Goal: Task Accomplishment & Management: Use online tool/utility

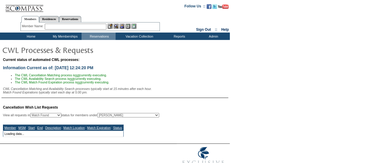
select select "50"
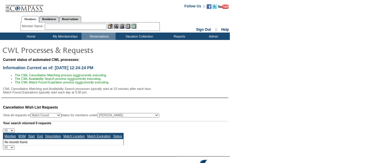
scroll to position [30, 0]
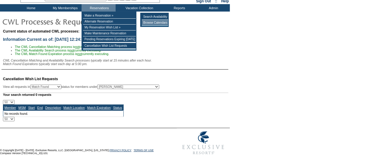
click at [152, 22] on td "Browse Calendars" at bounding box center [155, 23] width 26 height 6
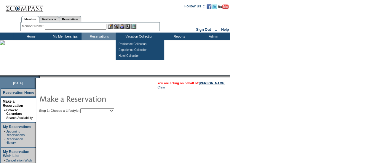
drag, startPoint x: 126, startPoint y: 110, endPoint x: 124, endPoint y: 113, distance: 3.2
click at [114, 110] on select "Beach Leisure Metropolitan Mountain OIAL for Adventure OIAL for Couples OIAL fo…" at bounding box center [97, 111] width 34 height 5
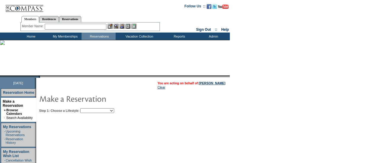
select select "Metropolitan"
click at [90, 109] on select "Beach Leisure Metropolitan Mountain OIAL for Adventure OIAL for Couples OIAL fo…" at bounding box center [97, 111] width 34 height 5
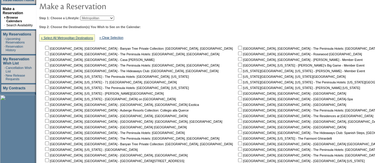
scroll to position [119, 0]
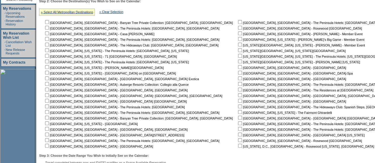
click at [238, 62] on input "checkbox" at bounding box center [240, 62] width 4 height 4
checkbox input "true"
click at [238, 51] on input "checkbox" at bounding box center [240, 50] width 4 height 4
checkbox input "true"
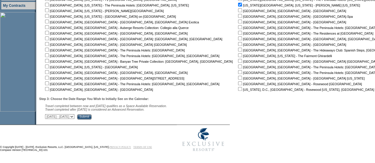
scroll to position [176, 0]
click at [92, 116] on input "Submit" at bounding box center [84, 116] width 15 height 5
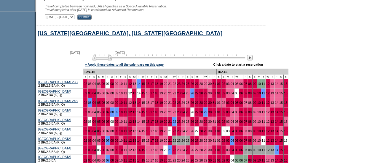
scroll to position [267, 0]
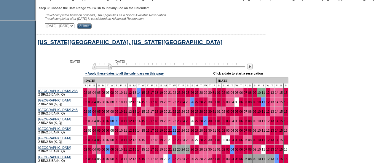
click at [74, 26] on select "October 2, 2025 - November 16, 2025 November 17, 2025 - December 31, 2025 Janua…" at bounding box center [59, 25] width 29 height 5
select select "11/17/2025|12/31/2025"
click at [48, 25] on select "October 2, 2025 - November 16, 2025 November 17, 2025 - December 31, 2025 Janua…" at bounding box center [59, 25] width 29 height 5
click at [92, 26] on input "Submit" at bounding box center [84, 25] width 15 height 5
